Goal: Connect with others: Connect with other users

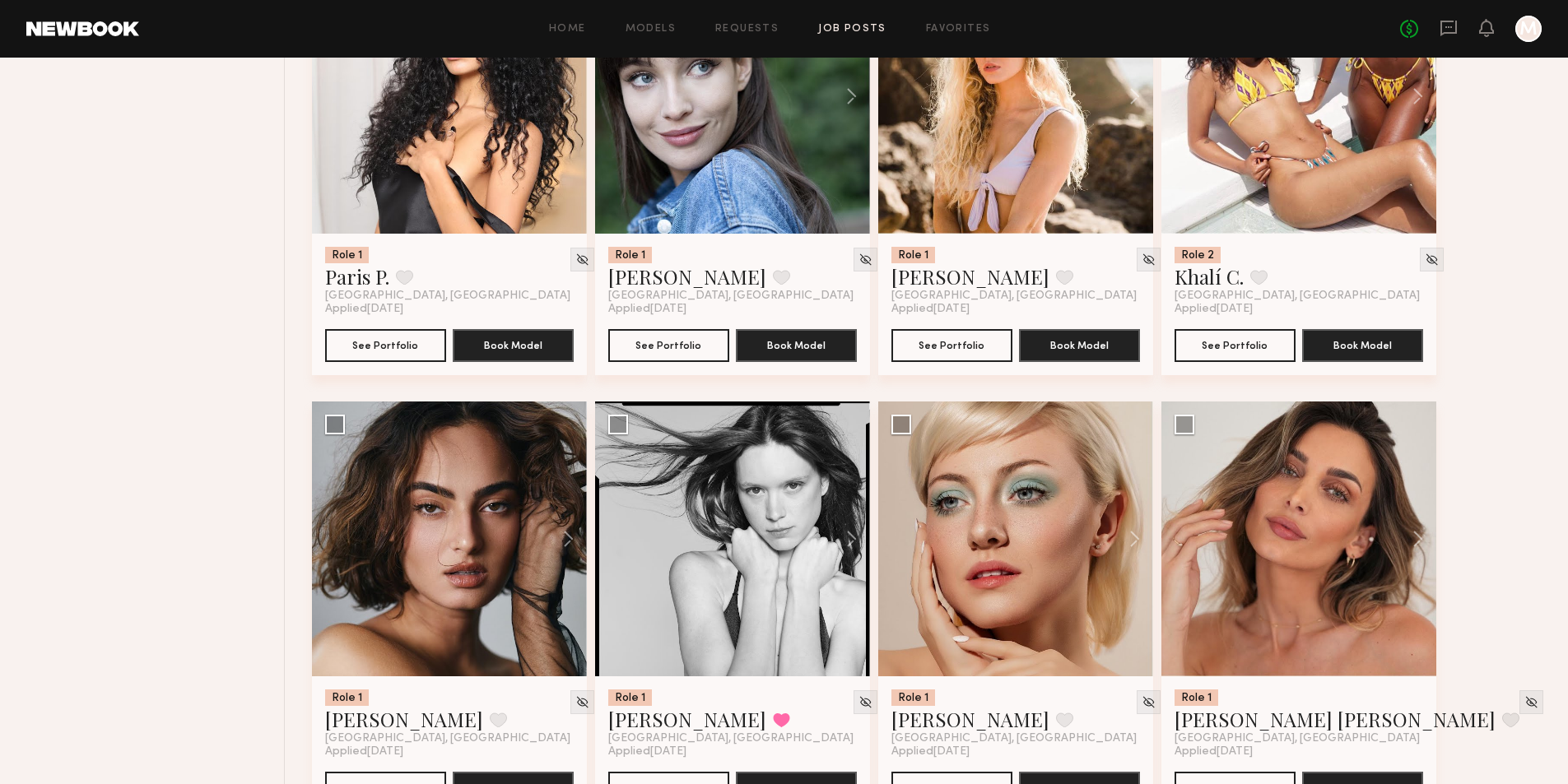
scroll to position [1688, 0]
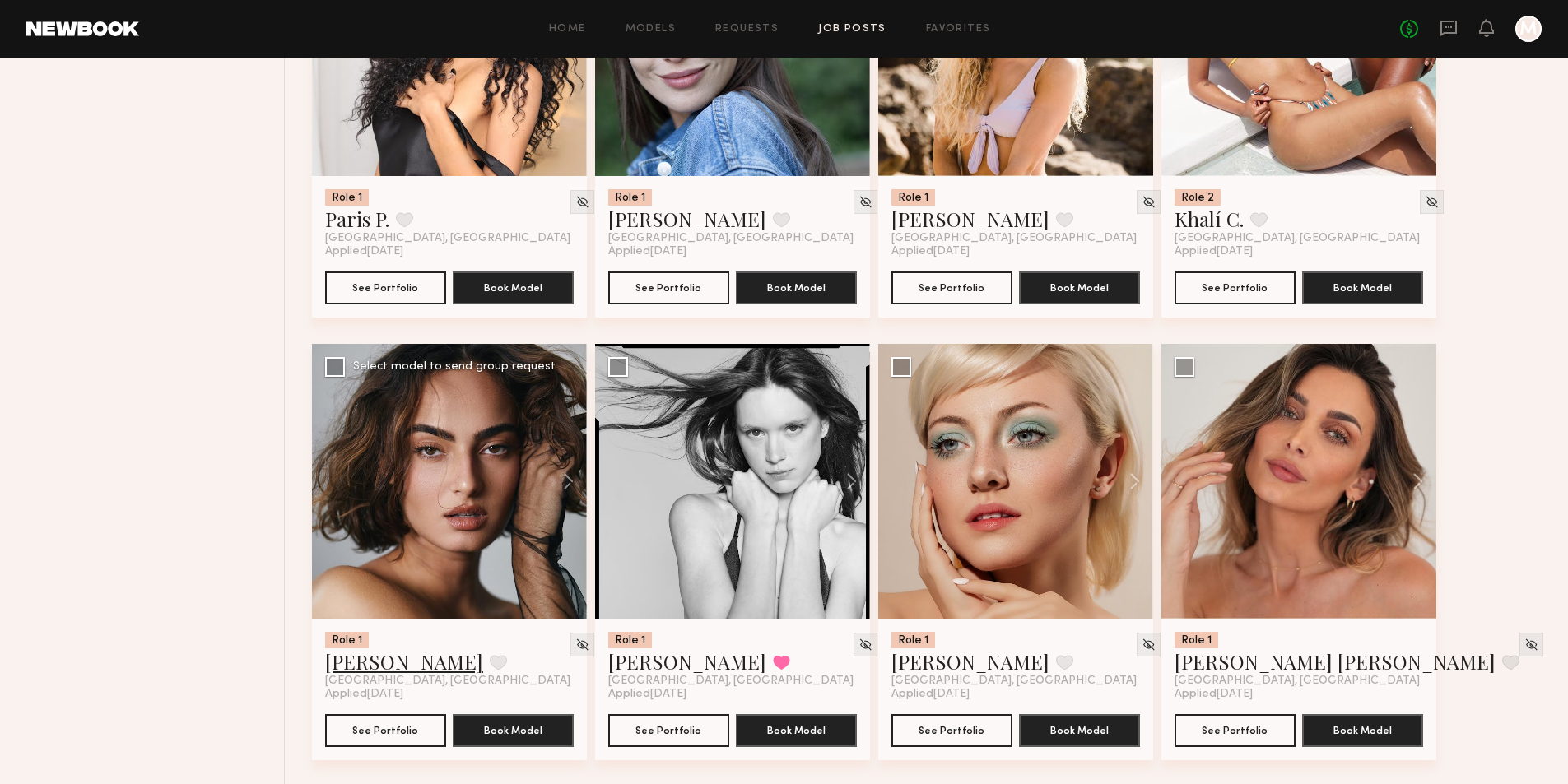
click at [352, 675] on link "Moe S." at bounding box center [404, 661] width 158 height 26
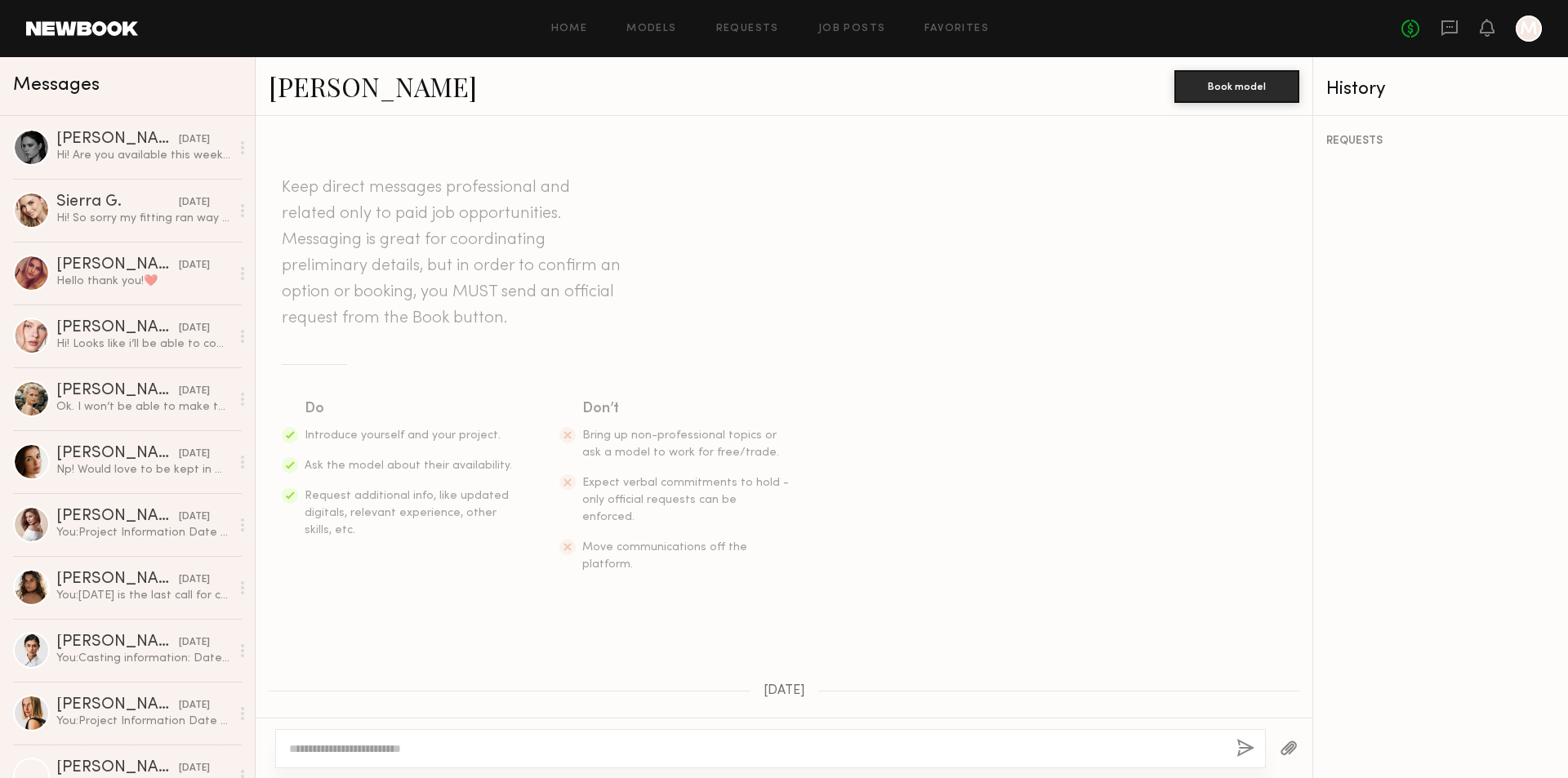
scroll to position [1276, 0]
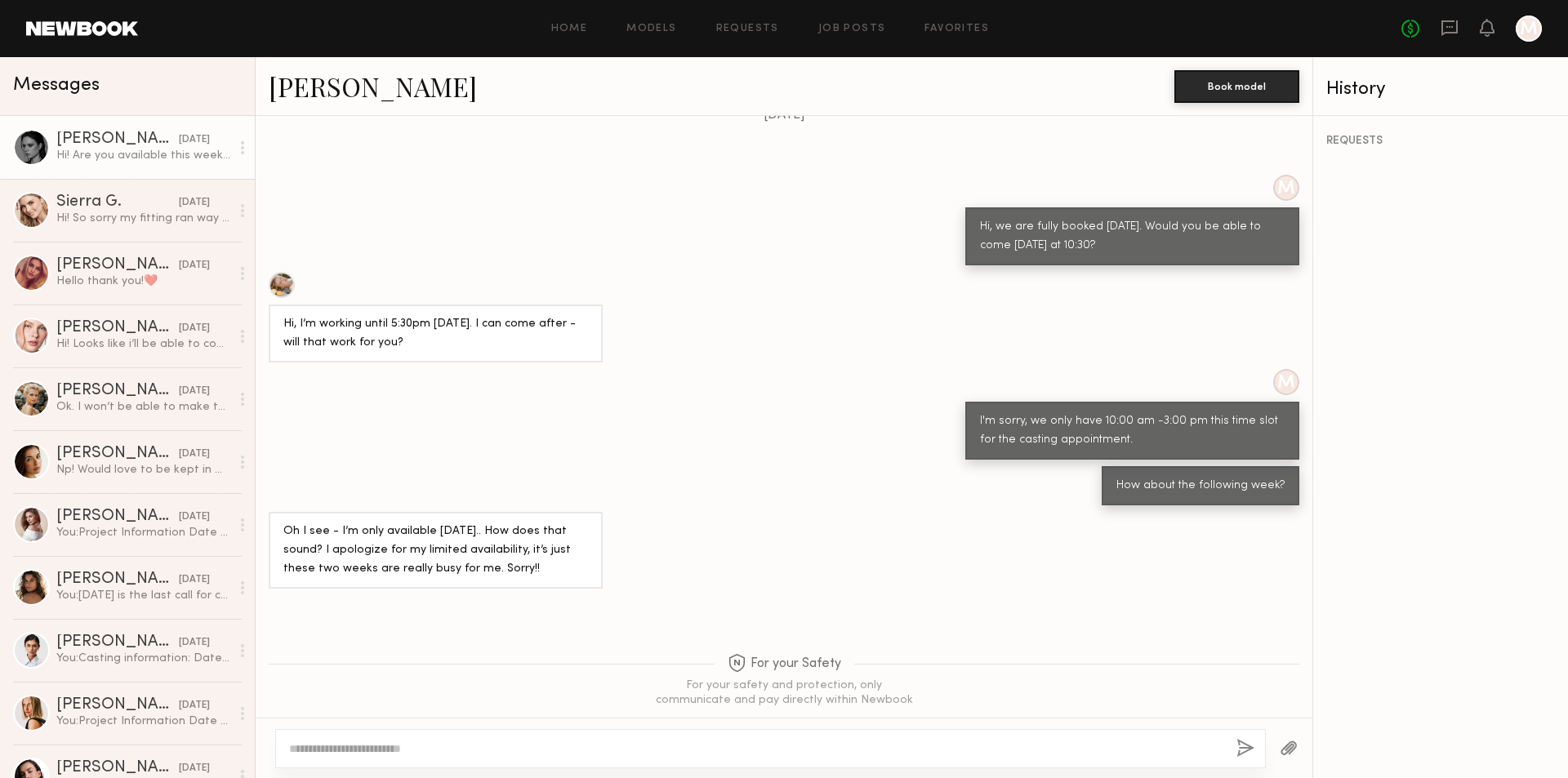
click at [194, 150] on div "Hi! Are you available this weekend for a casting?" at bounding box center [143, 155] width 174 height 15
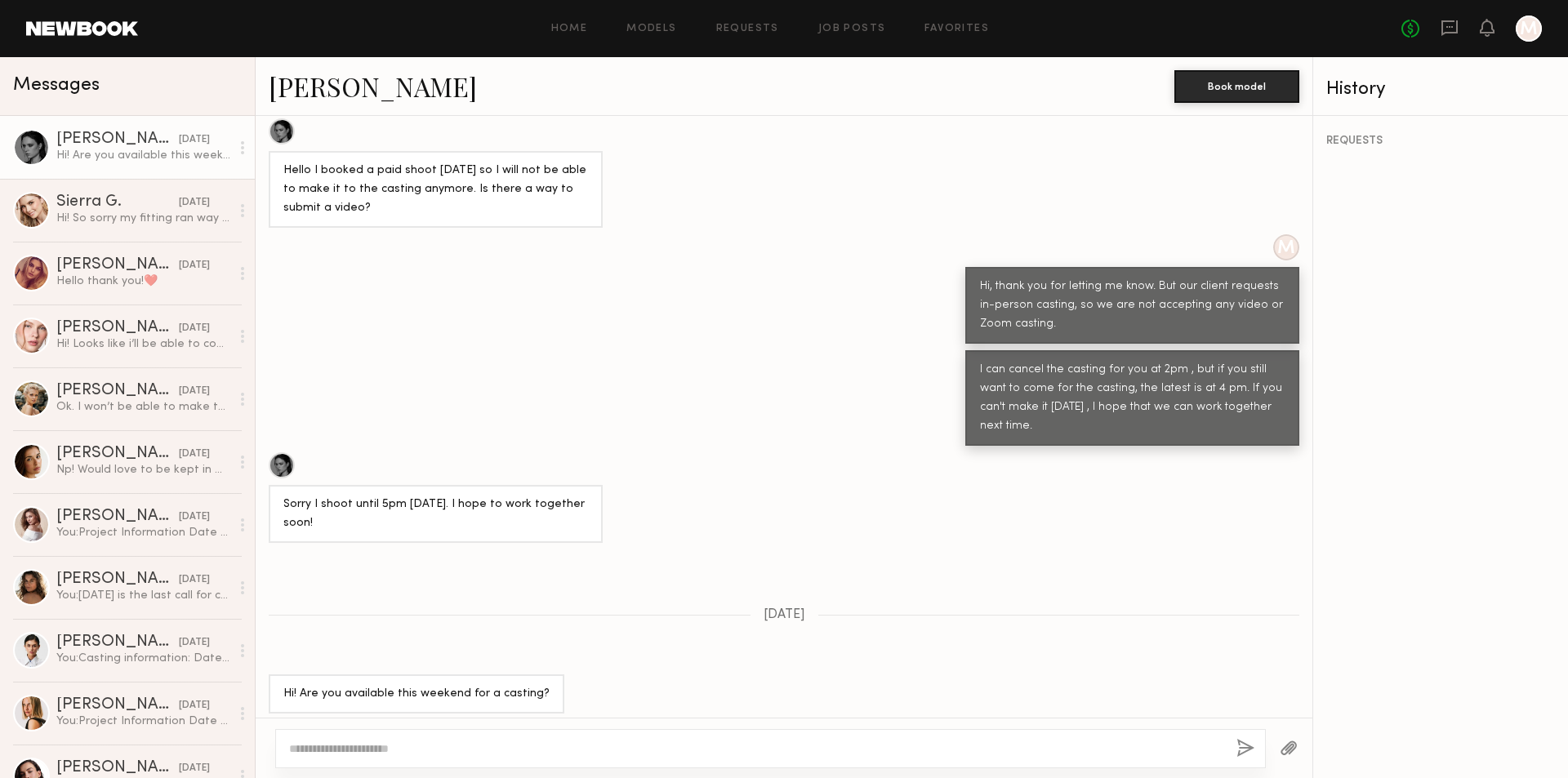
click at [129, 157] on div "Hi! Are you available this weekend for a casting?" at bounding box center [143, 155] width 174 height 15
click at [383, 740] on textarea at bounding box center [756, 748] width 934 height 16
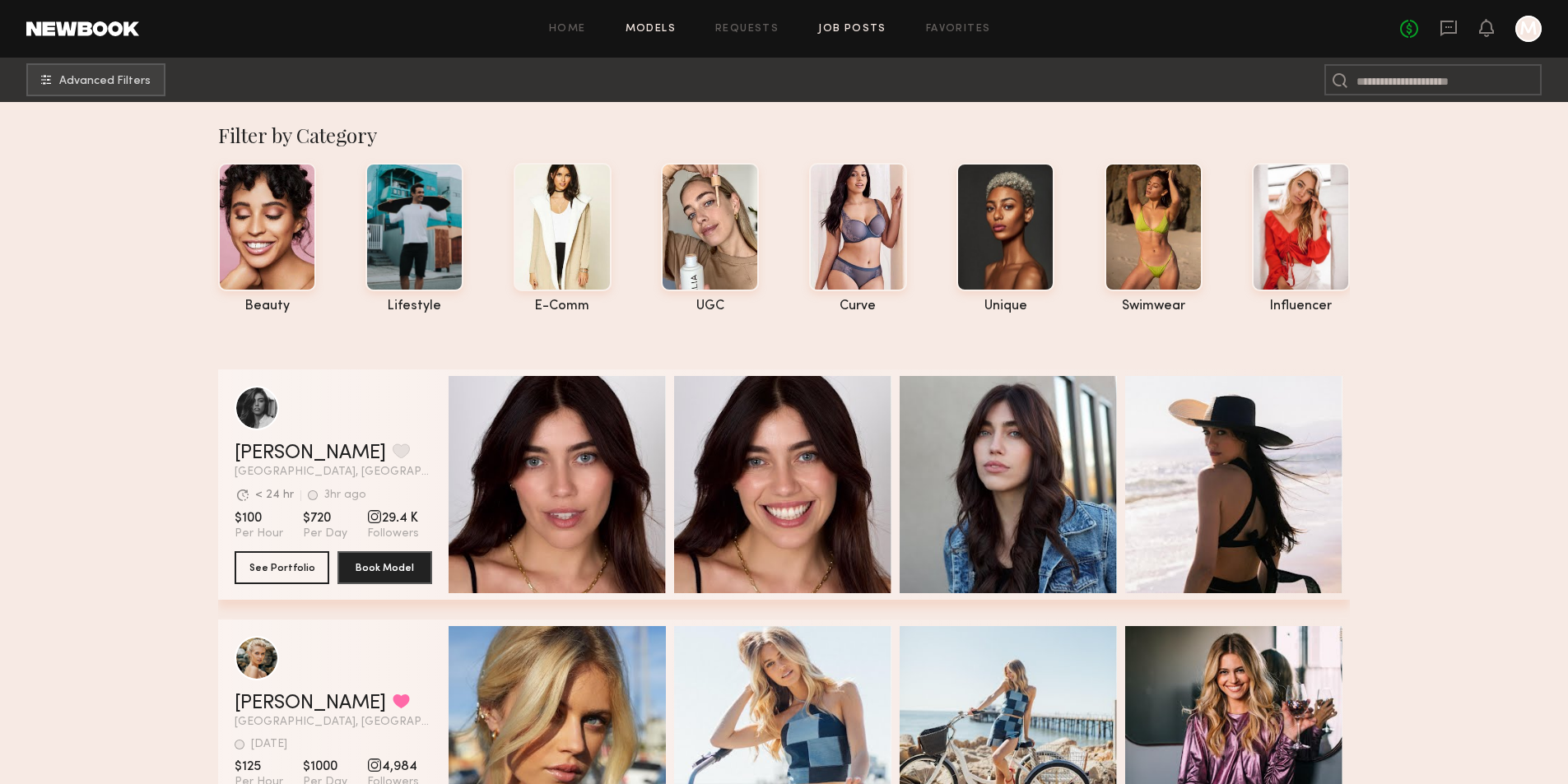
click at [870, 31] on link "Job Posts" at bounding box center [852, 29] width 69 height 11
click at [846, 24] on link "Job Posts" at bounding box center [852, 29] width 69 height 11
